Goal: Task Accomplishment & Management: Manage account settings

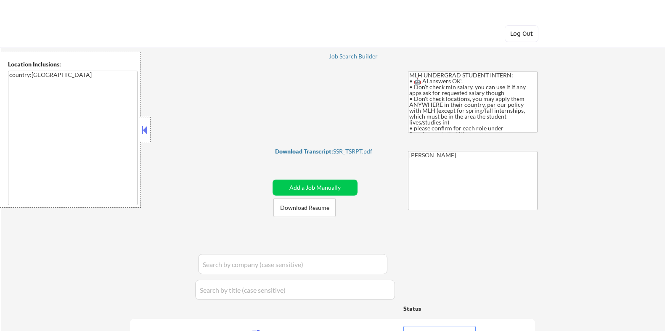
select select ""pending""
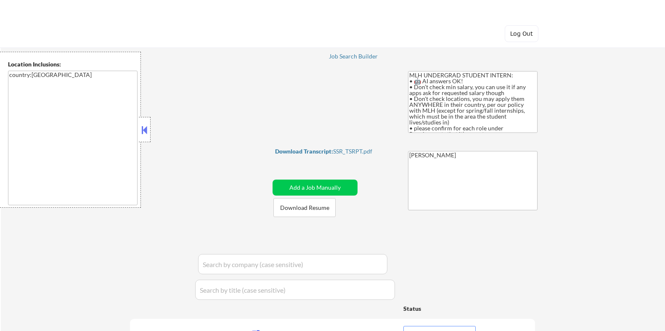
select select ""pending""
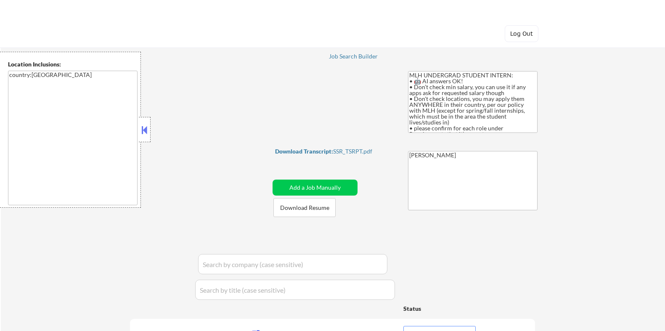
select select ""pending""
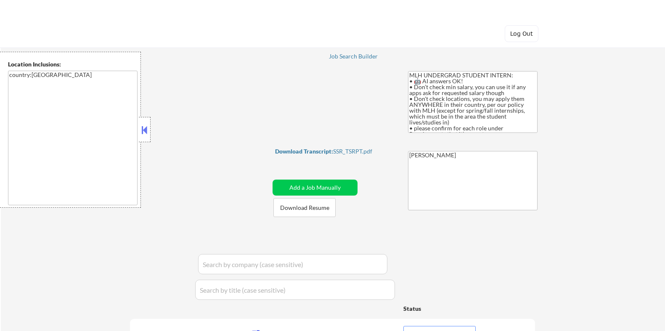
select select ""pending""
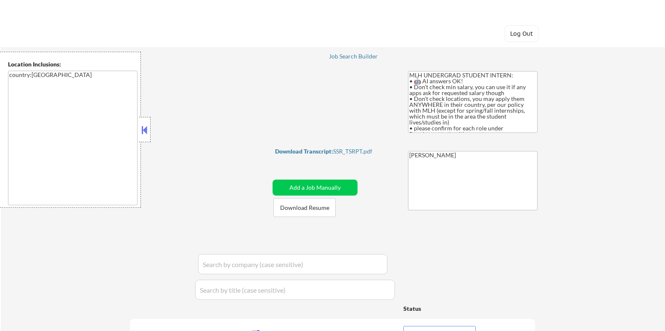
select select ""pending""
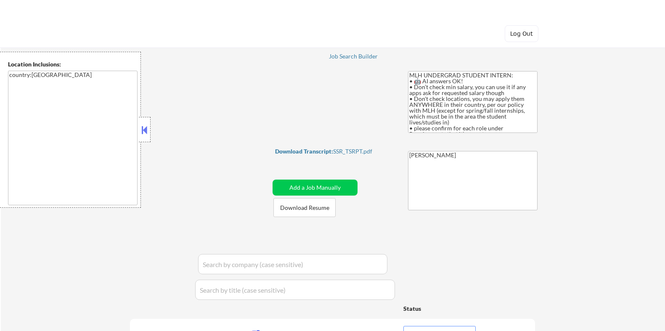
select select ""pending""
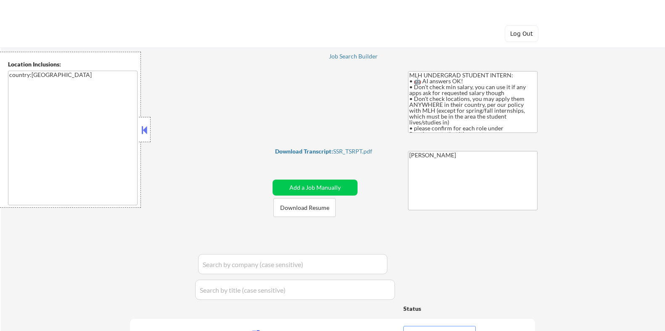
select select ""pending""
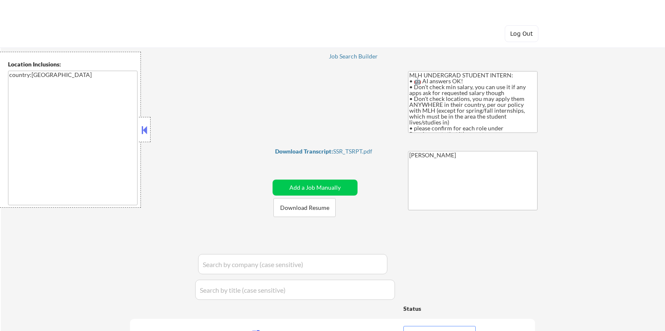
select select ""pending""
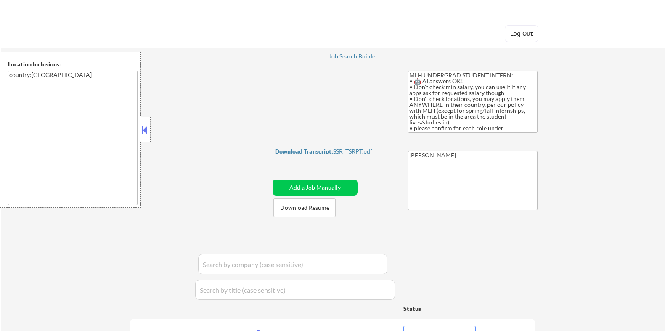
select select ""pending""
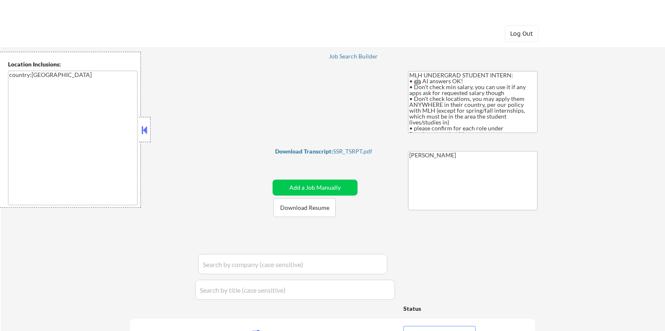
select select ""pending""
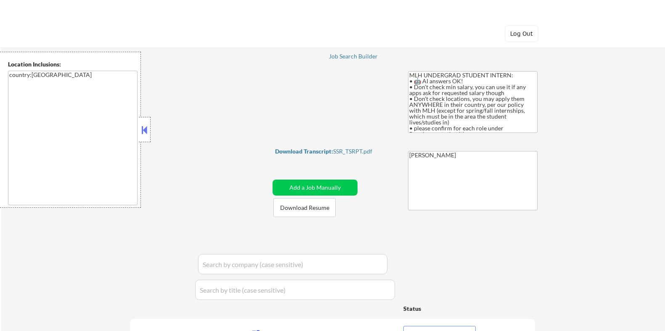
select select ""pending""
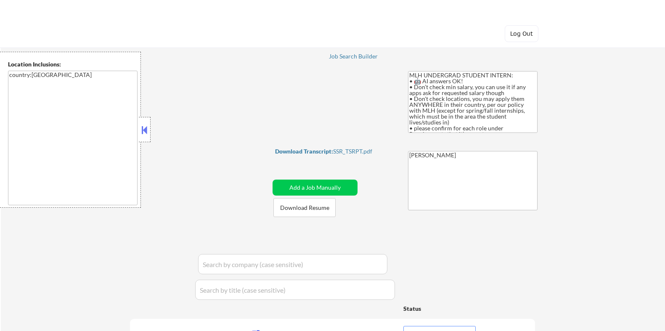
select select ""pending""
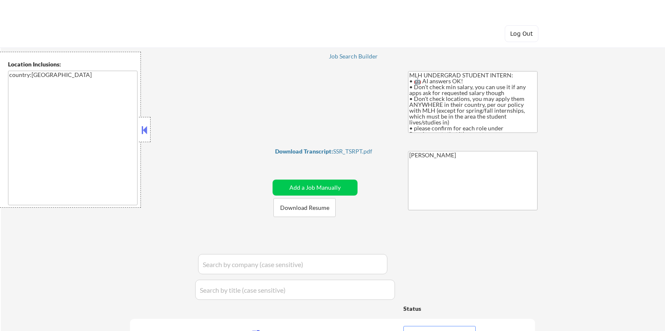
select select ""pending""
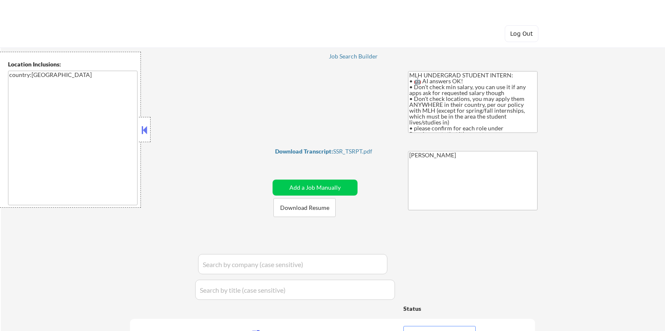
select select ""pending""
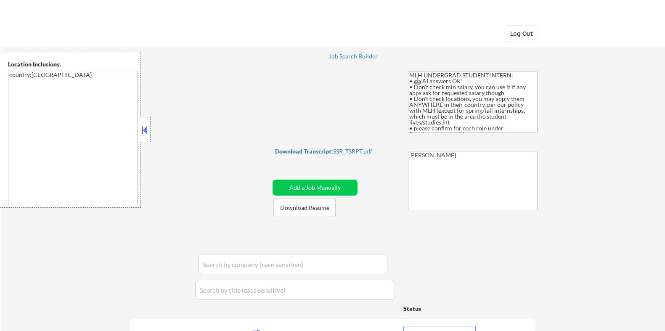
select select ""pending""
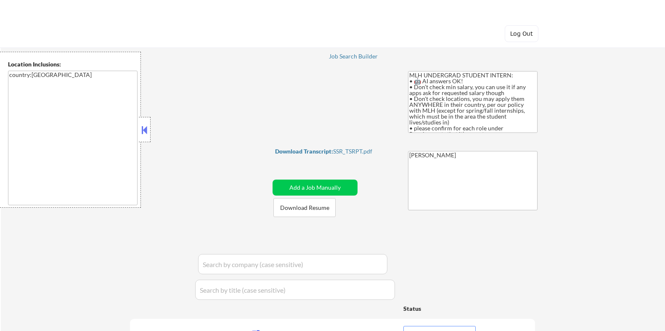
select select ""pending""
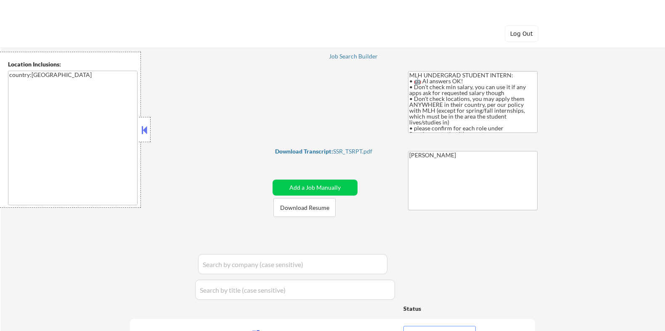
select select ""pending""
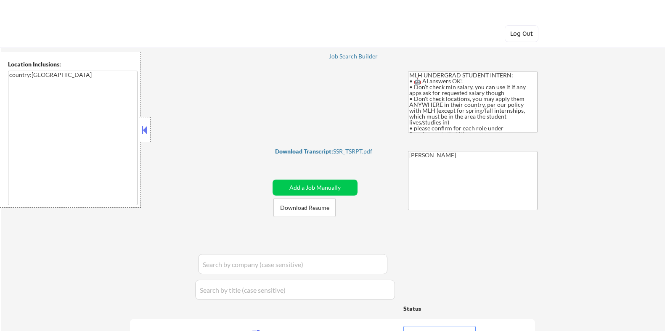
select select ""pending""
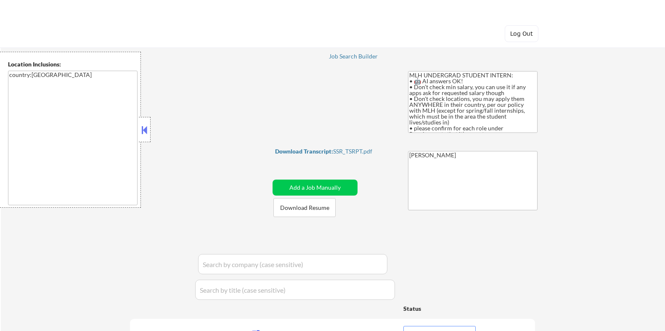
select select ""pending""
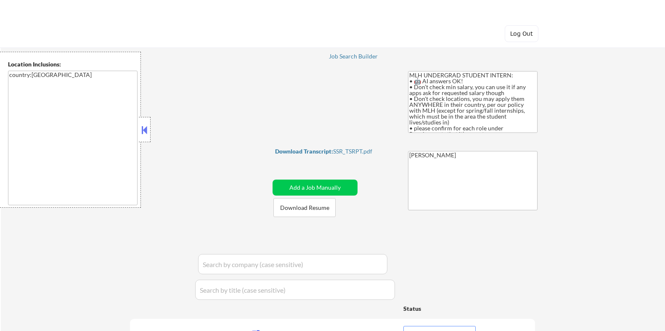
select select ""pending""
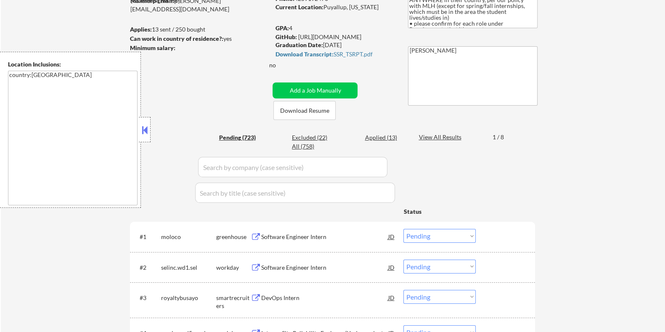
scroll to position [105, 0]
